Goal: Transaction & Acquisition: Purchase product/service

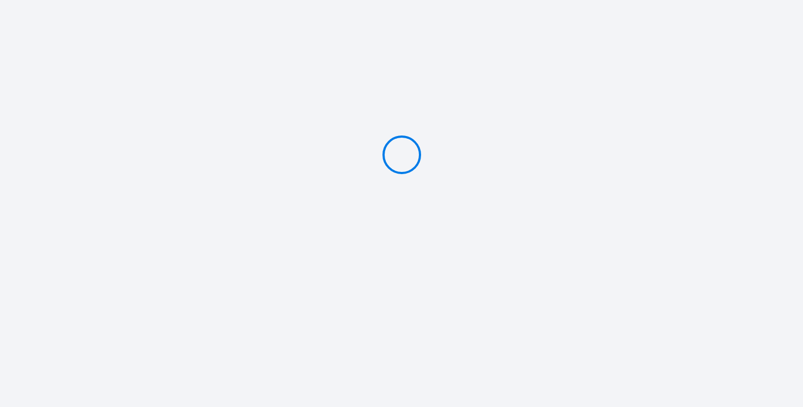
type input "Caution 350 €"
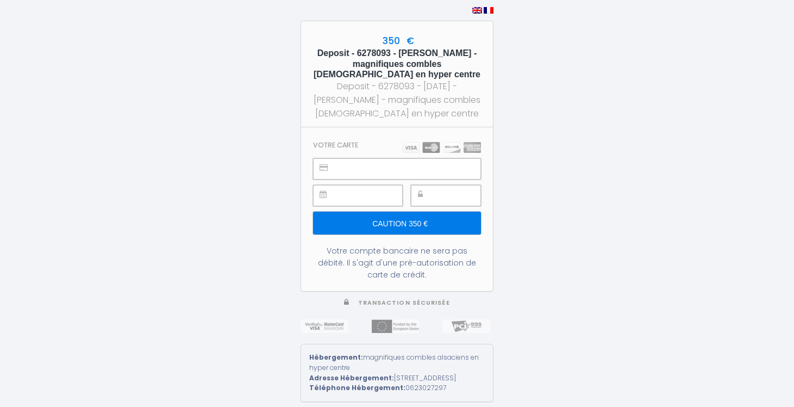
click at [400, 218] on input "Caution 350 €" at bounding box center [397, 223] width 168 height 23
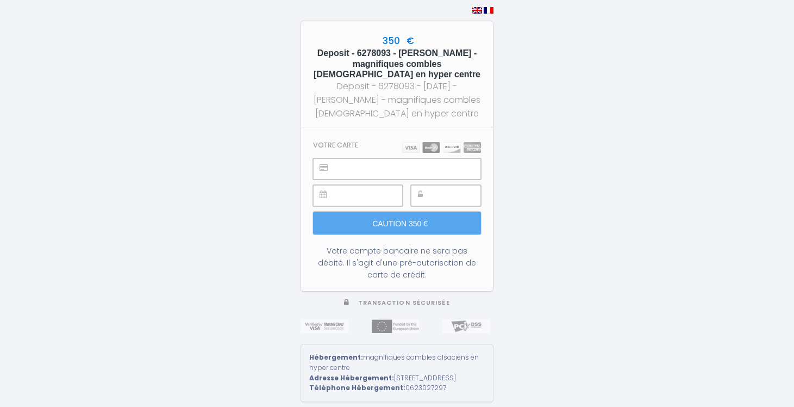
scroll to position [1, 0]
click at [428, 200] on div at bounding box center [446, 195] width 70 height 21
click at [428, 198] on div at bounding box center [446, 195] width 70 height 21
click at [430, 196] on div at bounding box center [446, 195] width 70 height 21
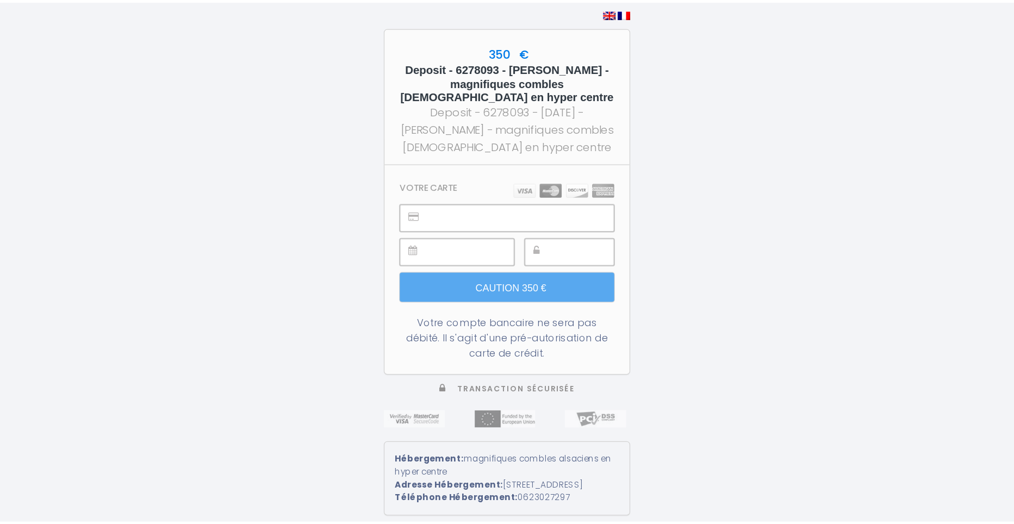
scroll to position [0, 0]
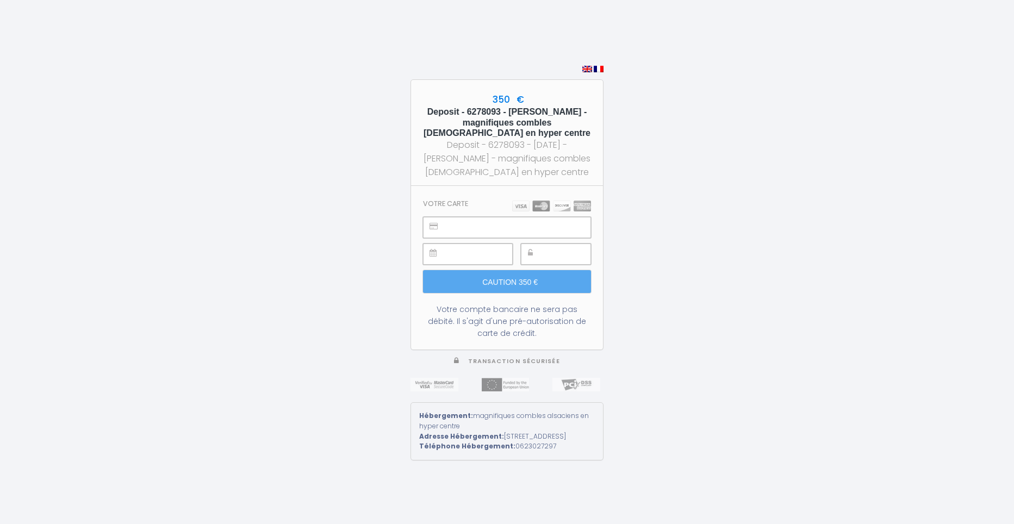
click at [525, 201] on img at bounding box center [551, 206] width 79 height 11
click at [539, 202] on img at bounding box center [551, 206] width 79 height 11
click at [521, 276] on input "Caution 350 €" at bounding box center [507, 281] width 168 height 23
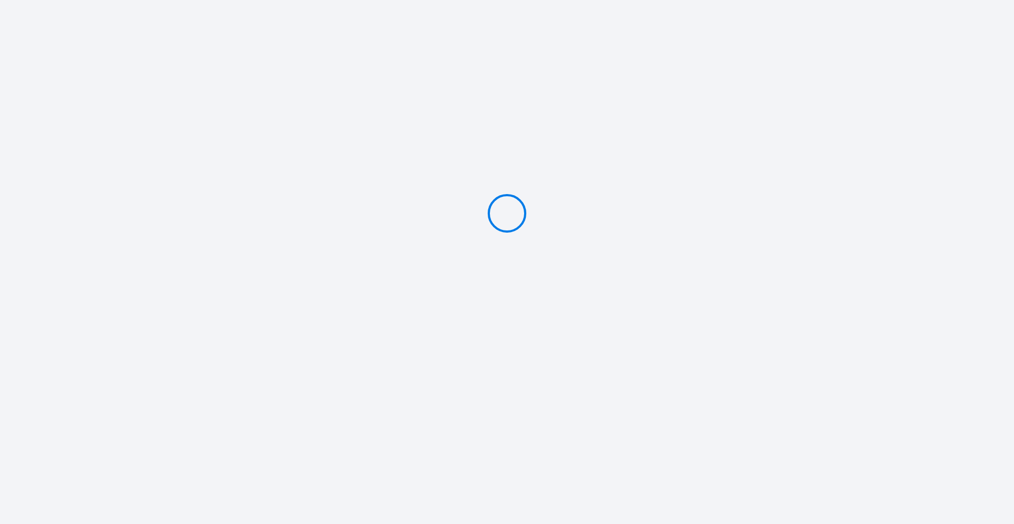
type input "Caution 350 €"
